Goal: Information Seeking & Learning: Learn about a topic

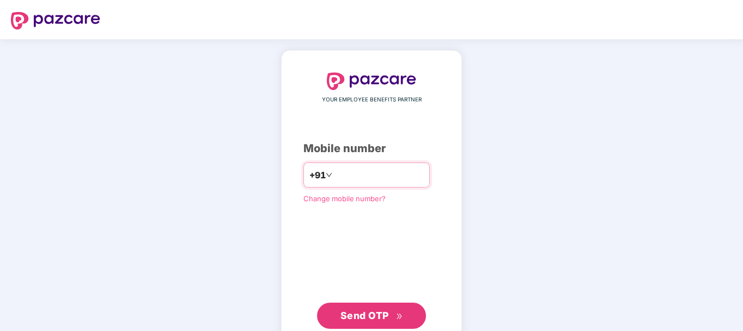
click at [397, 182] on input "number" at bounding box center [378, 174] width 89 height 17
click at [386, 175] on input "number" at bounding box center [378, 174] width 89 height 17
type input "**********"
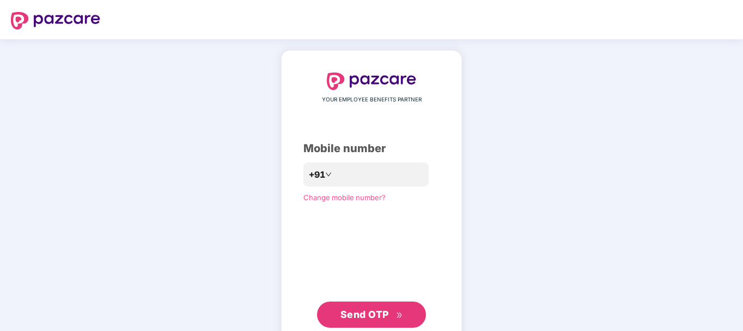
drag, startPoint x: 385, startPoint y: 303, endPoint x: 382, endPoint y: 311, distance: 7.9
click at [385, 305] on button "Send OTP" at bounding box center [371, 314] width 109 height 26
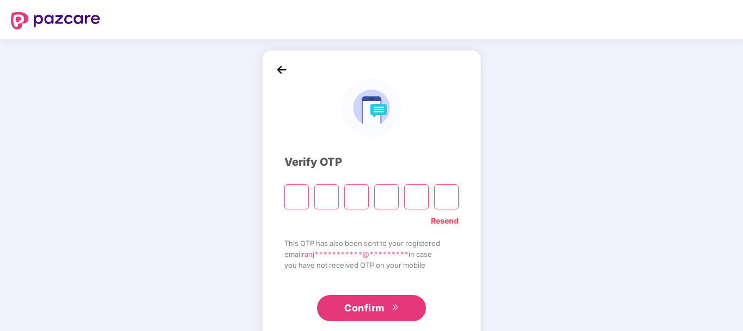
type input "*"
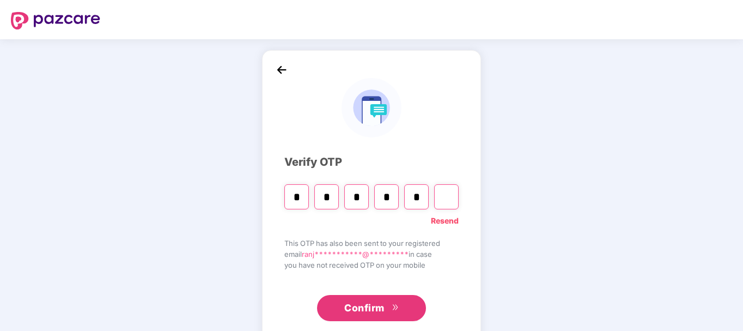
type input "*"
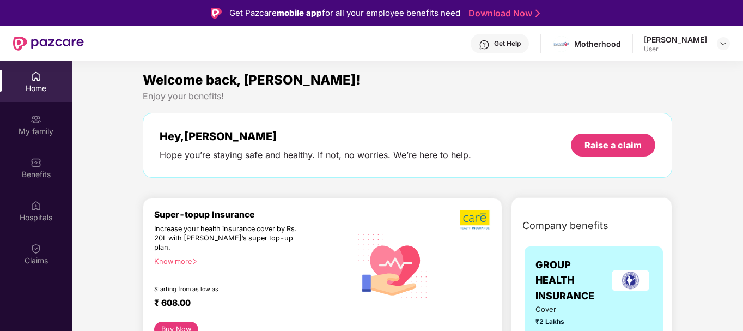
scroll to position [54, 0]
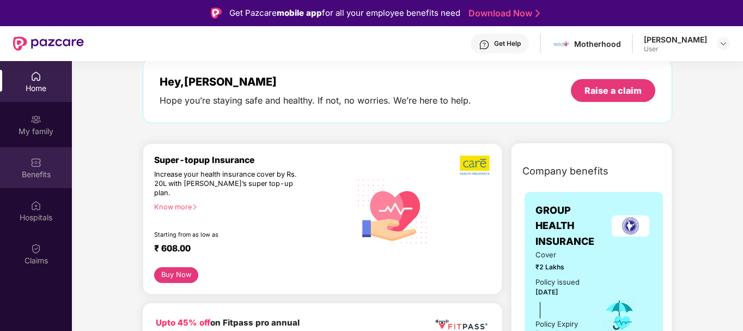
click at [39, 170] on div "Benefits" at bounding box center [36, 174] width 72 height 11
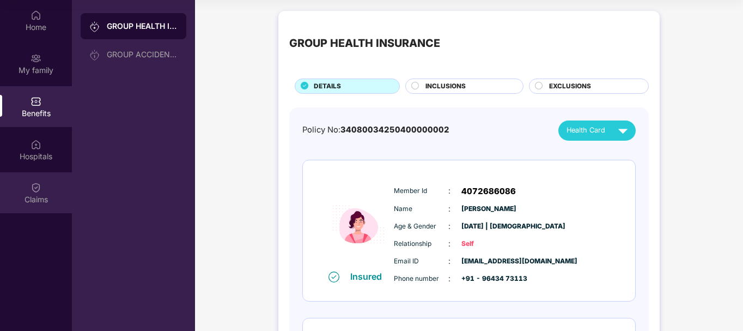
click at [33, 202] on div "Claims" at bounding box center [36, 199] width 72 height 11
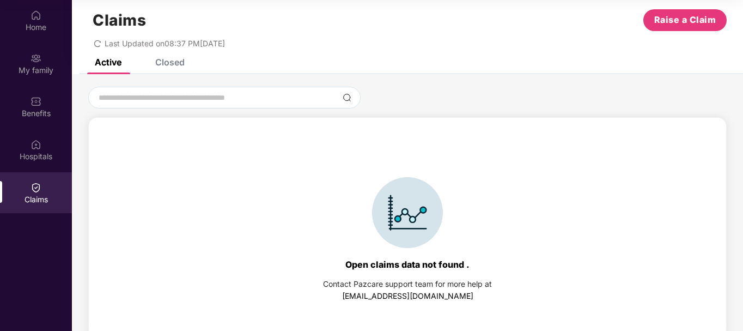
scroll to position [24, 0]
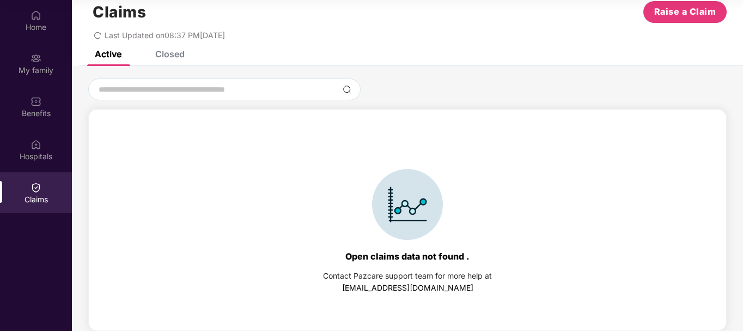
click at [176, 56] on div "Closed" at bounding box center [169, 53] width 29 height 11
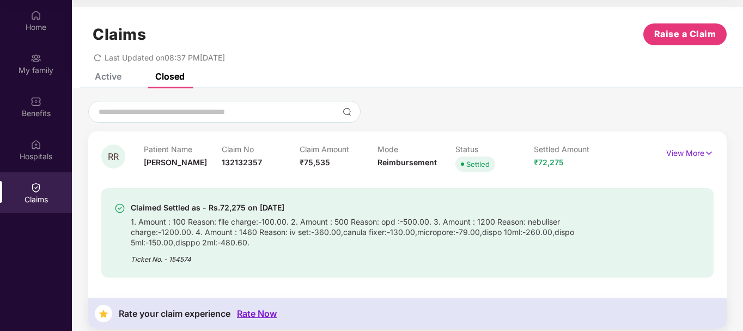
scroll to position [0, 0]
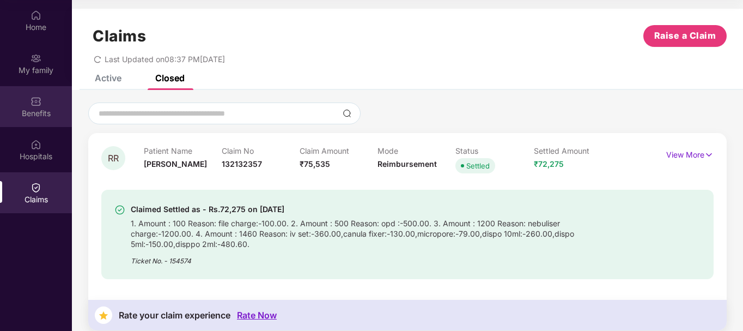
click at [28, 105] on div "Benefits" at bounding box center [36, 106] width 72 height 41
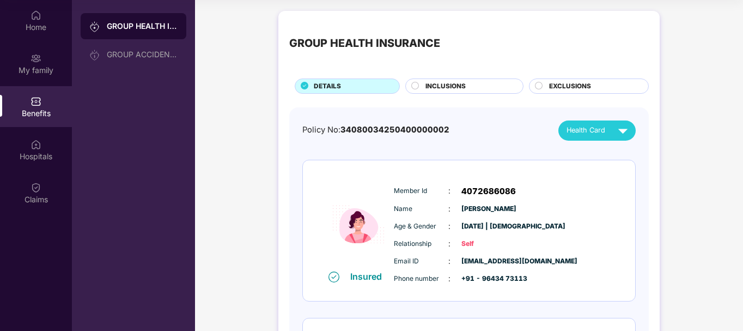
click at [483, 88] on div "INCLUSIONS" at bounding box center [468, 87] width 97 height 12
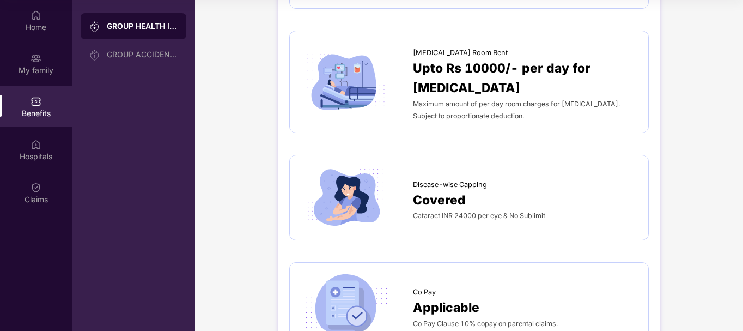
scroll to position [272, 0]
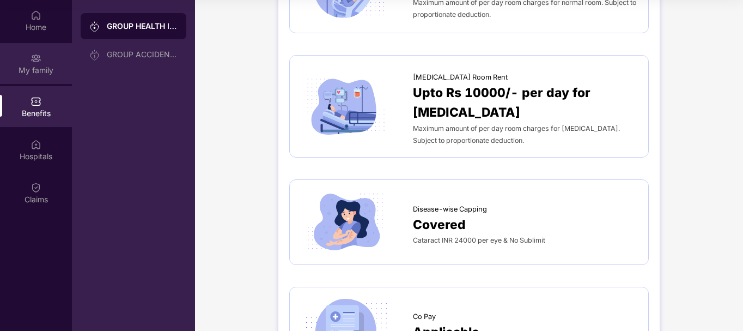
click at [44, 57] on div "My family" at bounding box center [36, 63] width 72 height 41
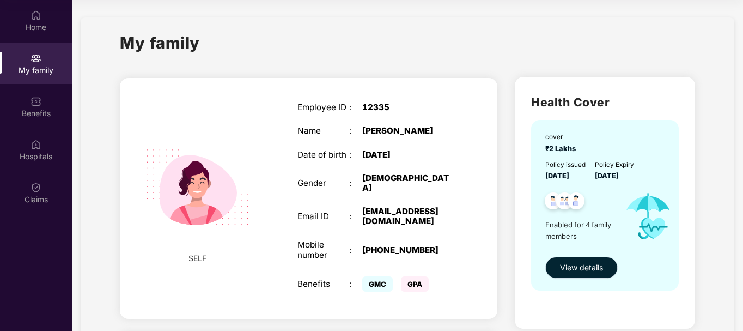
click at [604, 265] on button "View details" at bounding box center [581, 268] width 72 height 22
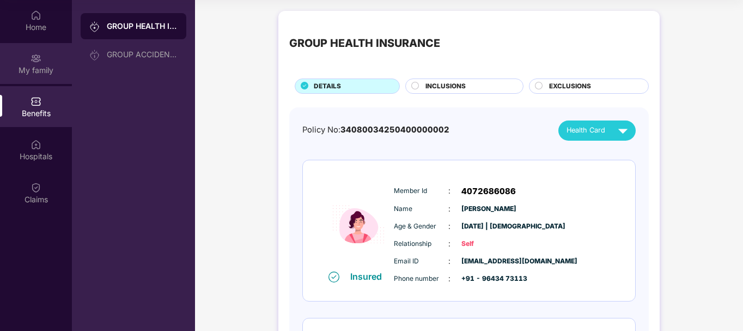
click at [38, 74] on div "My family" at bounding box center [36, 70] width 72 height 11
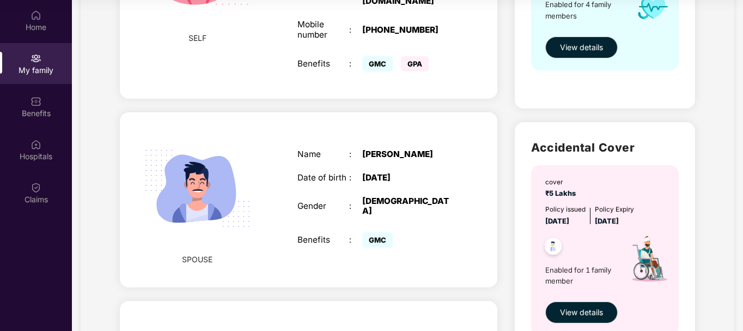
scroll to position [218, 0]
